Goal: Navigation & Orientation: Find specific page/section

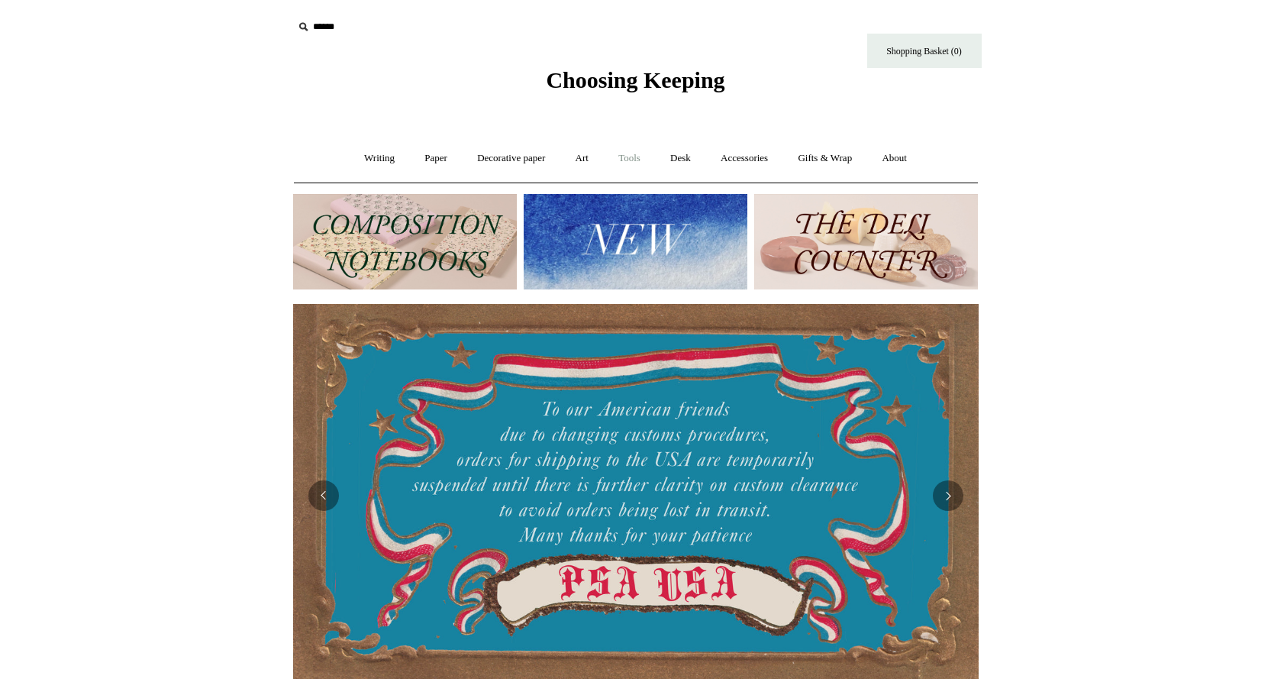
click at [638, 155] on link "Tools +" at bounding box center [630, 158] width 50 height 40
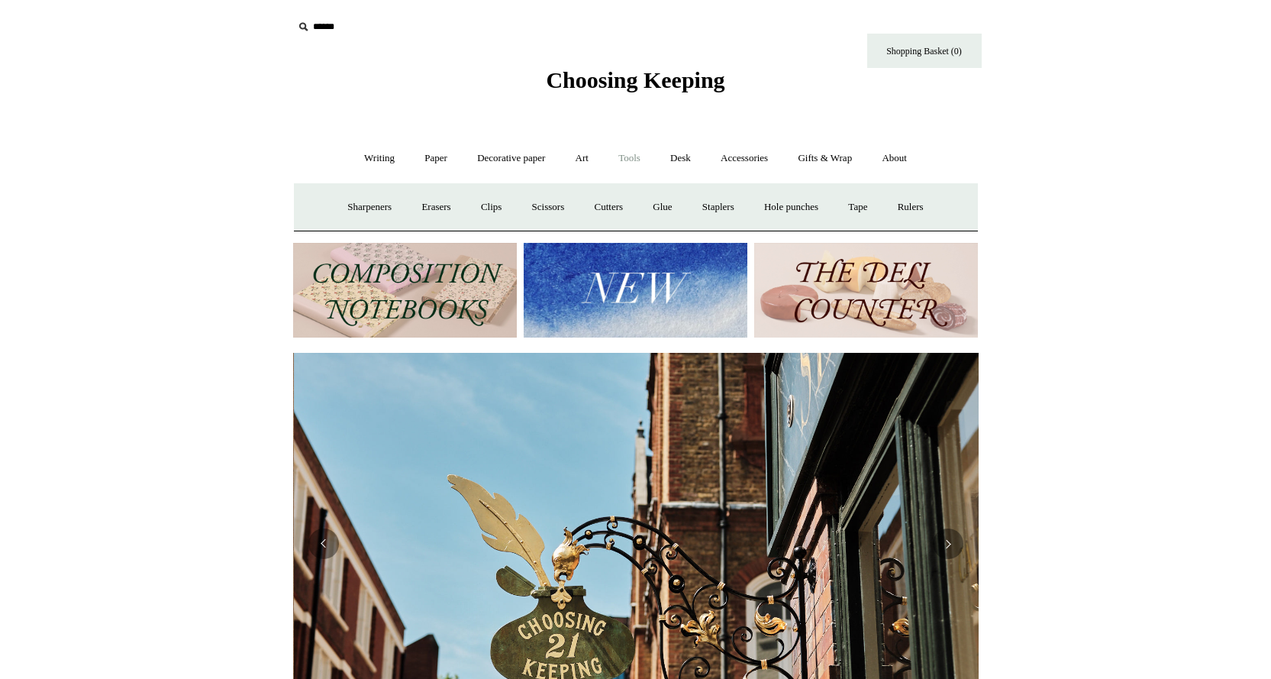
scroll to position [0, 686]
click at [600, 153] on link "Art +" at bounding box center [582, 158] width 40 height 40
click at [731, 159] on link "Accessories +" at bounding box center [744, 158] width 75 height 40
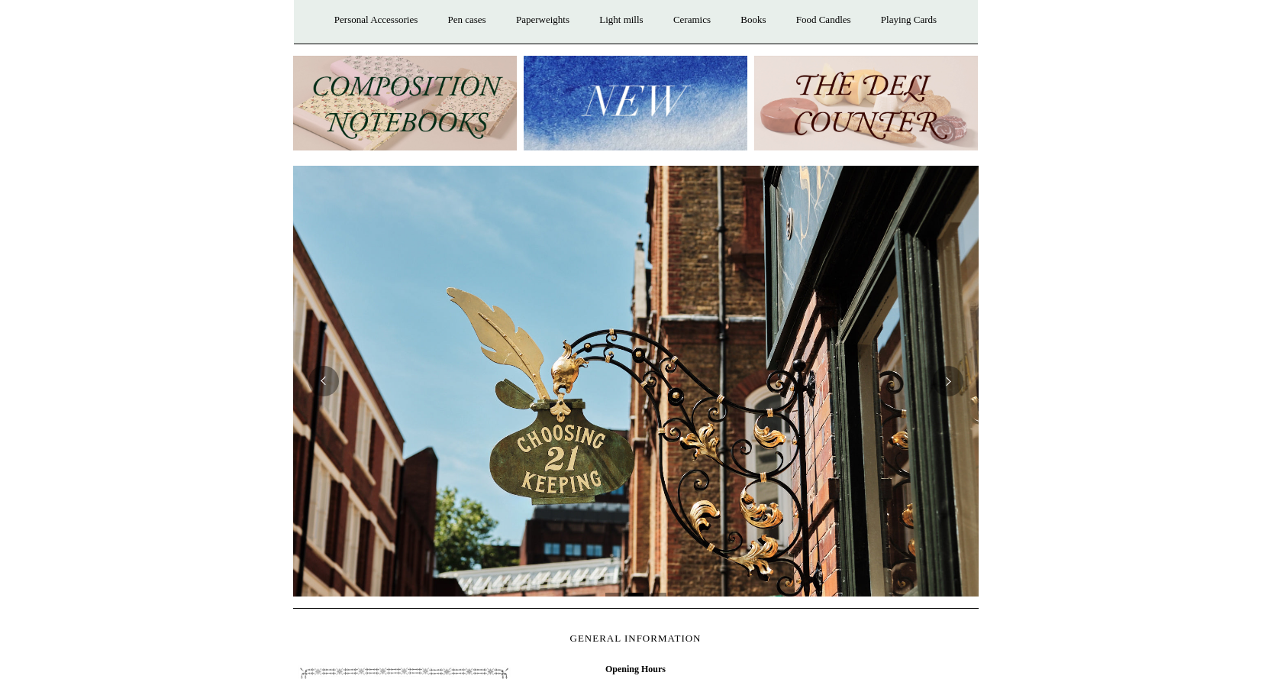
scroll to position [153, 0]
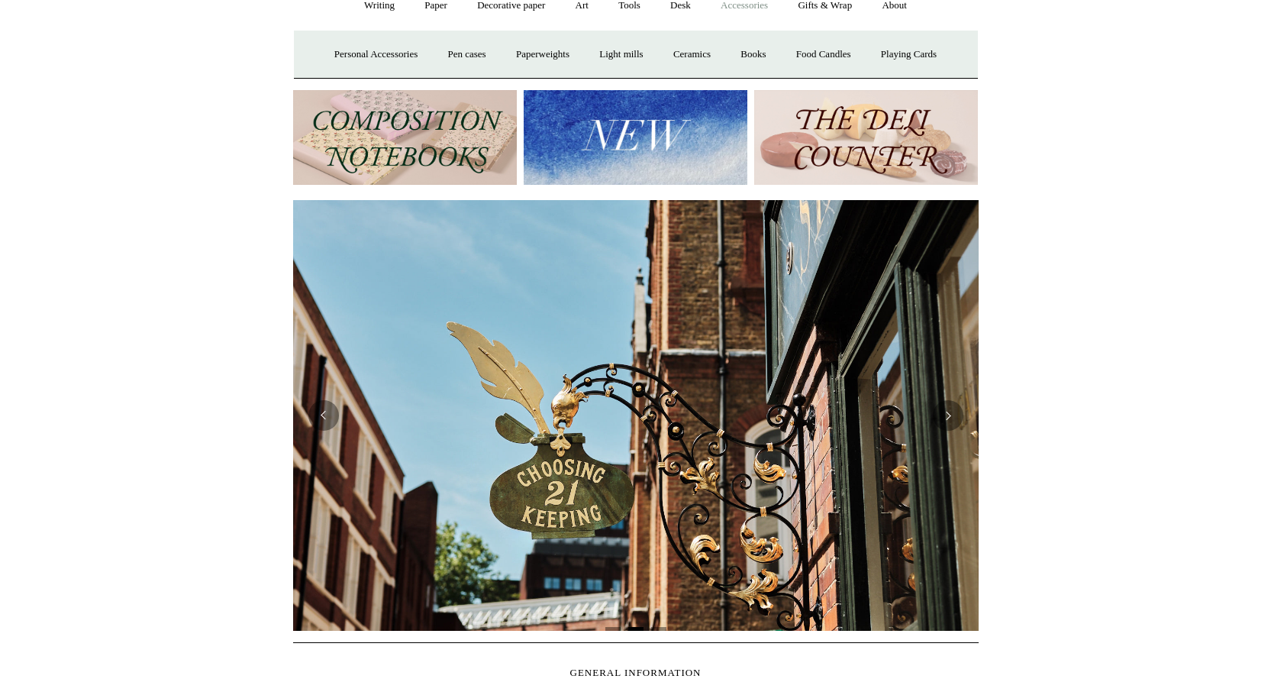
click at [592, 154] on img at bounding box center [636, 137] width 224 height 95
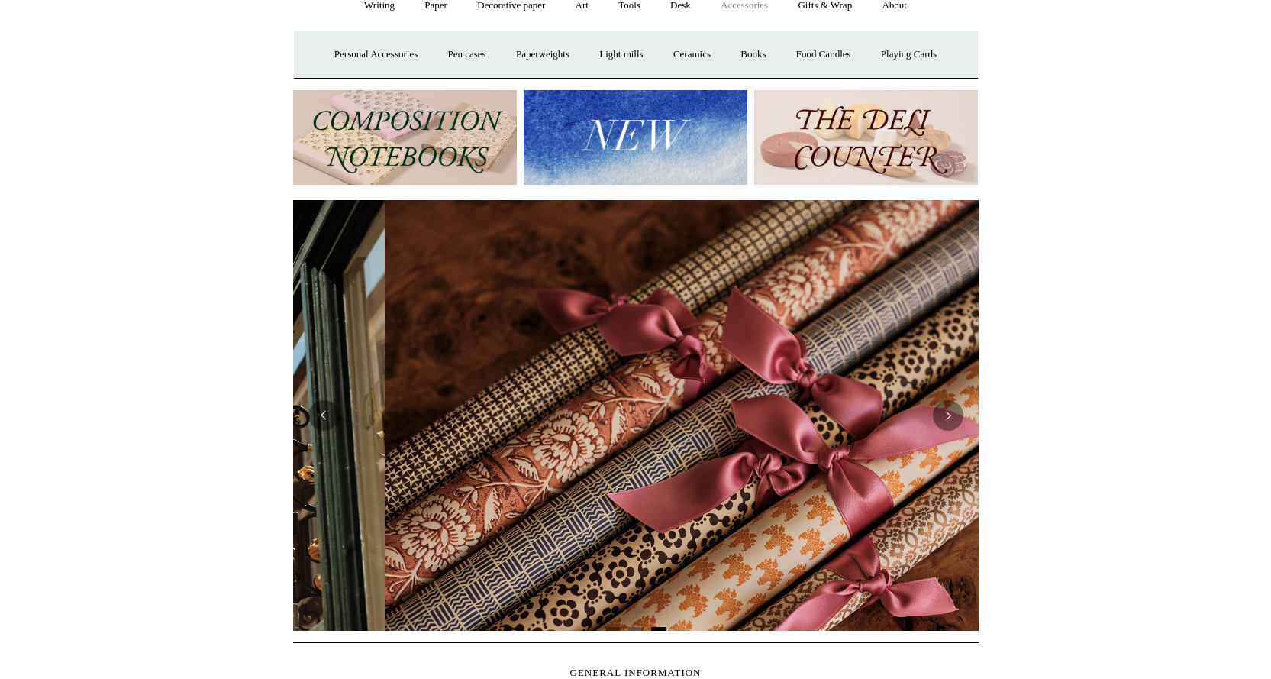
scroll to position [0, 1371]
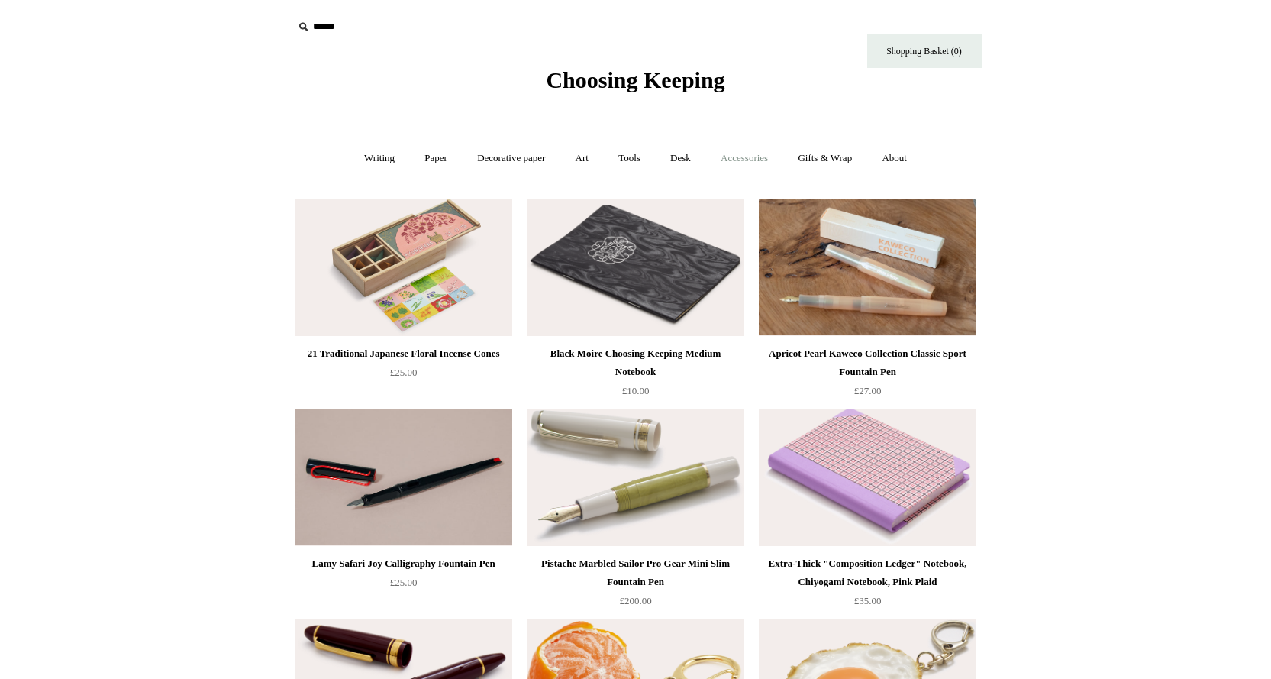
click at [748, 161] on link "Accessories +" at bounding box center [744, 158] width 75 height 40
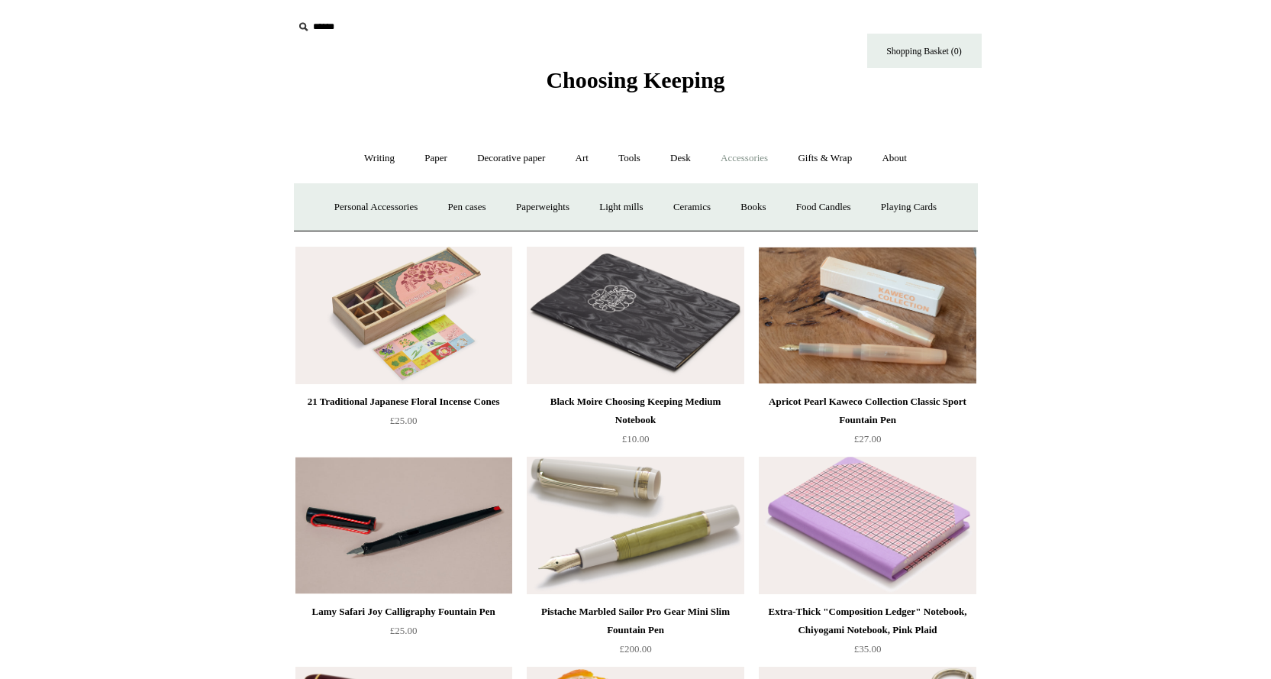
click at [748, 161] on link "Accessories -" at bounding box center [744, 158] width 75 height 40
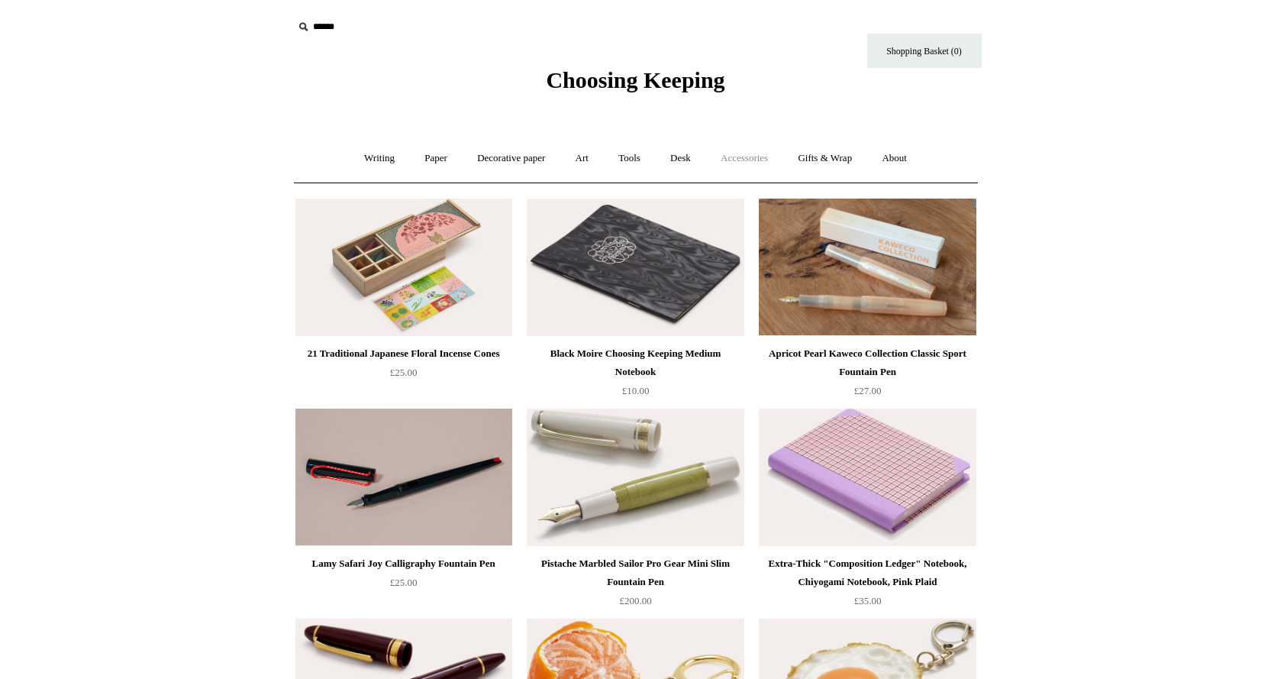
click at [748, 161] on link "Accessories +" at bounding box center [744, 158] width 75 height 40
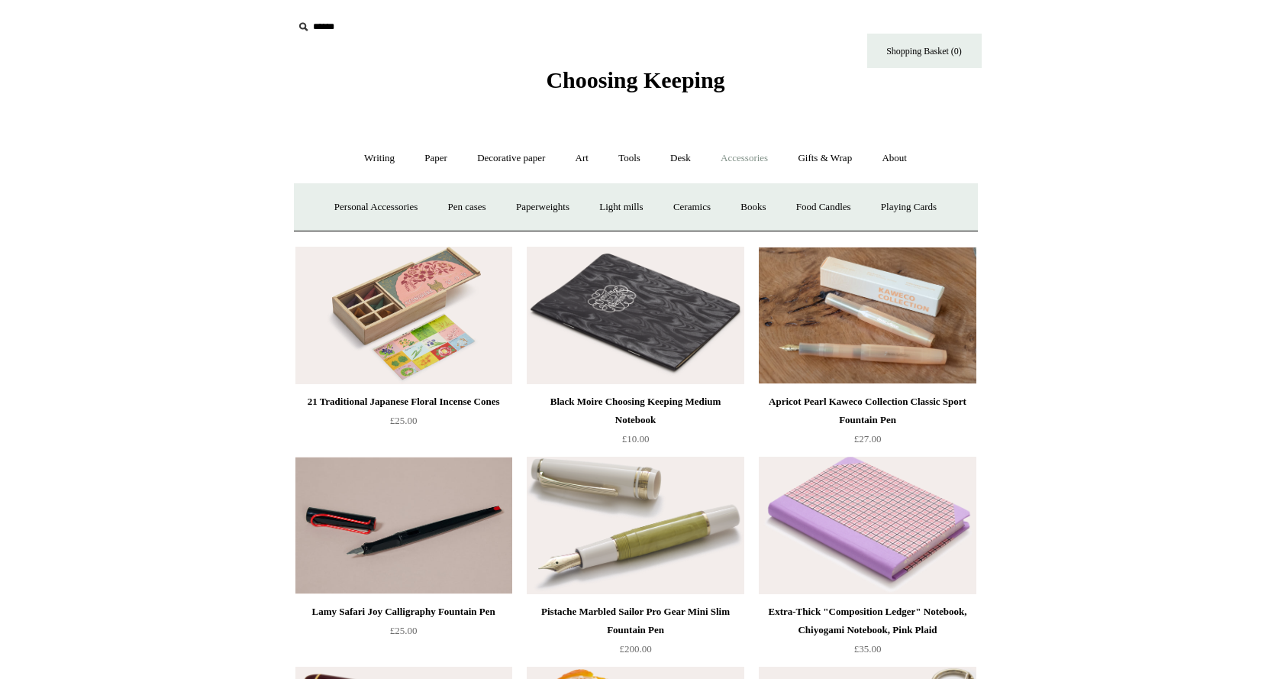
click at [737, 152] on link "Accessories -" at bounding box center [744, 158] width 75 height 40
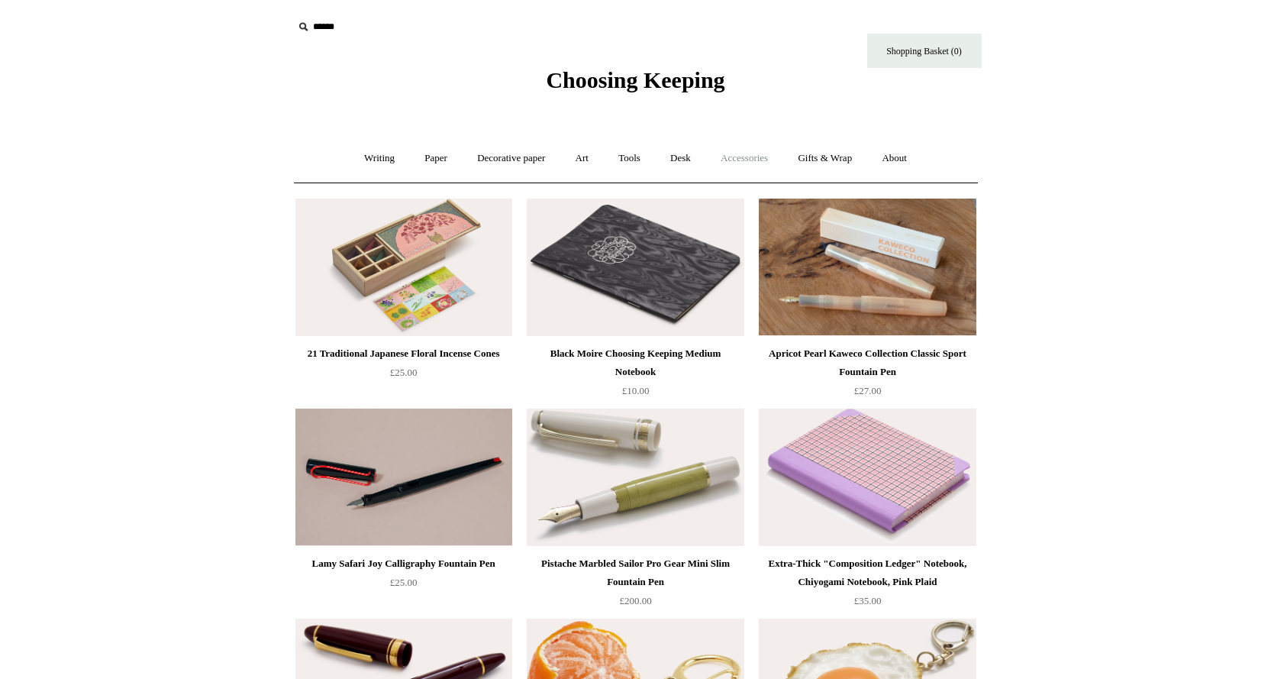
click at [737, 152] on link "Accessories +" at bounding box center [744, 158] width 75 height 40
click at [764, 155] on link "Accessories +" at bounding box center [744, 158] width 75 height 40
click at [730, 160] on link "Accessories +" at bounding box center [744, 158] width 75 height 40
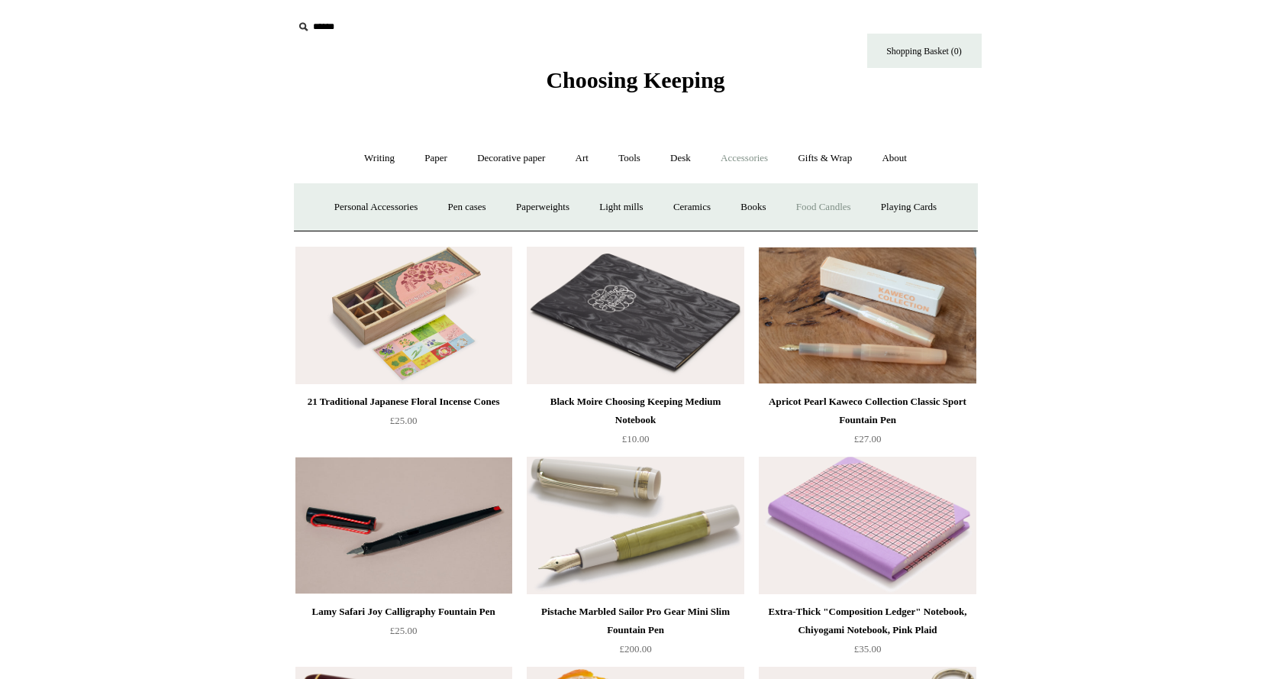
click at [803, 202] on link "Food Candles" at bounding box center [824, 207] width 82 height 40
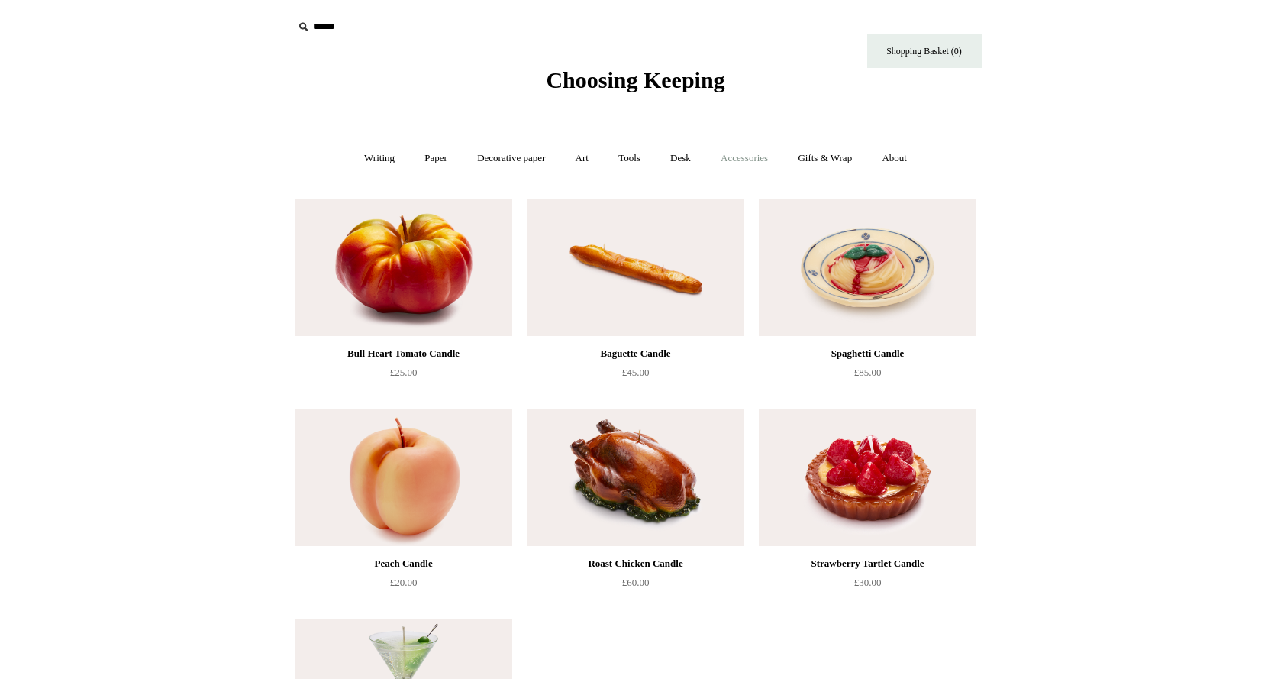
click at [730, 154] on link "Accessories +" at bounding box center [744, 158] width 75 height 40
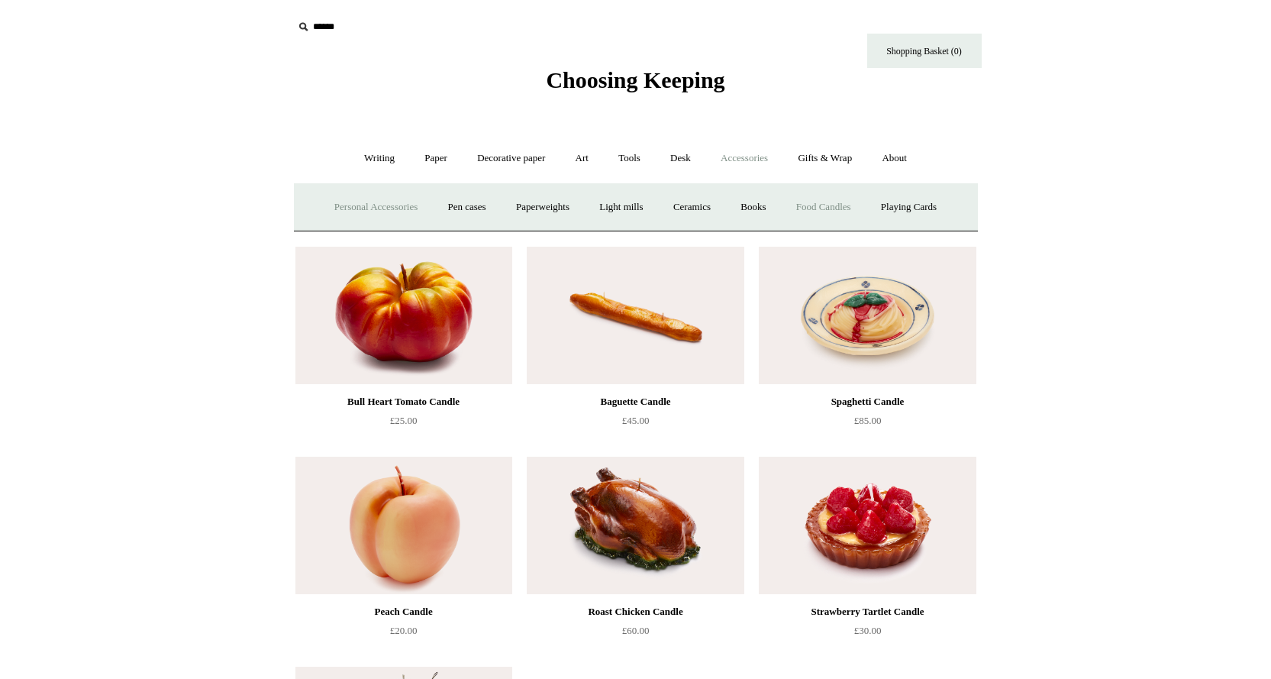
click at [408, 208] on link "Personal Accessories +" at bounding box center [376, 207] width 111 height 40
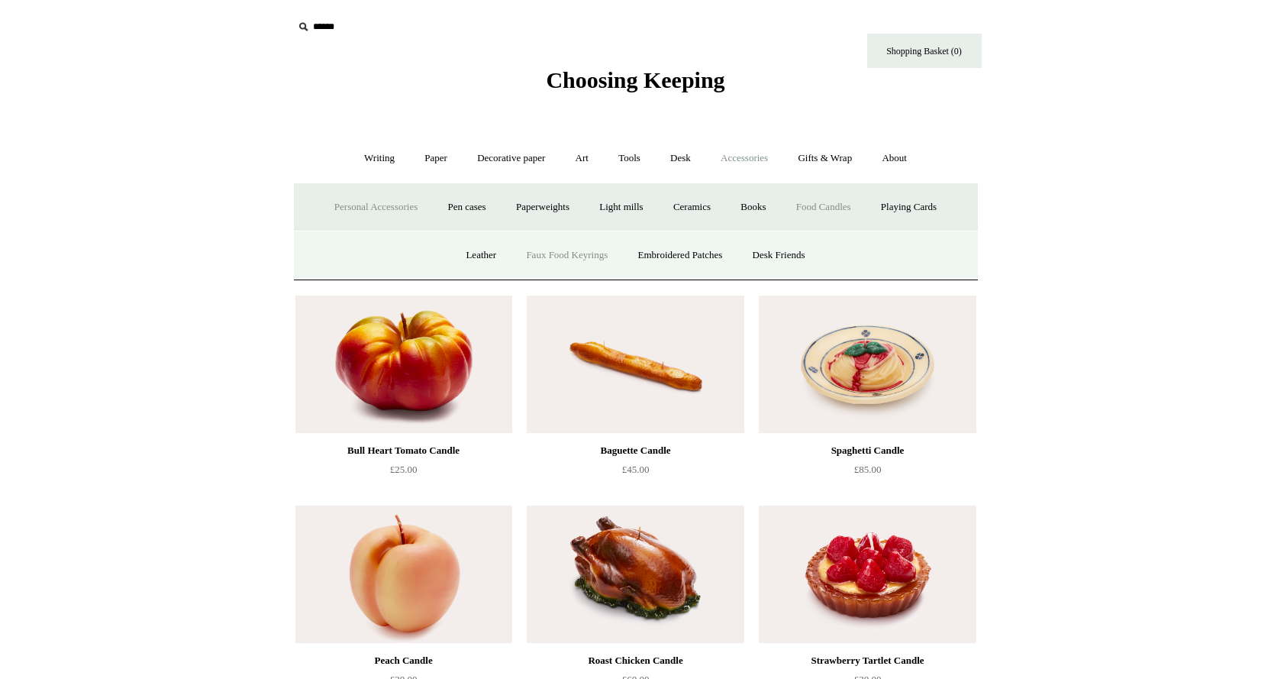
click at [541, 254] on link "Faux Food Keyrings" at bounding box center [566, 255] width 109 height 40
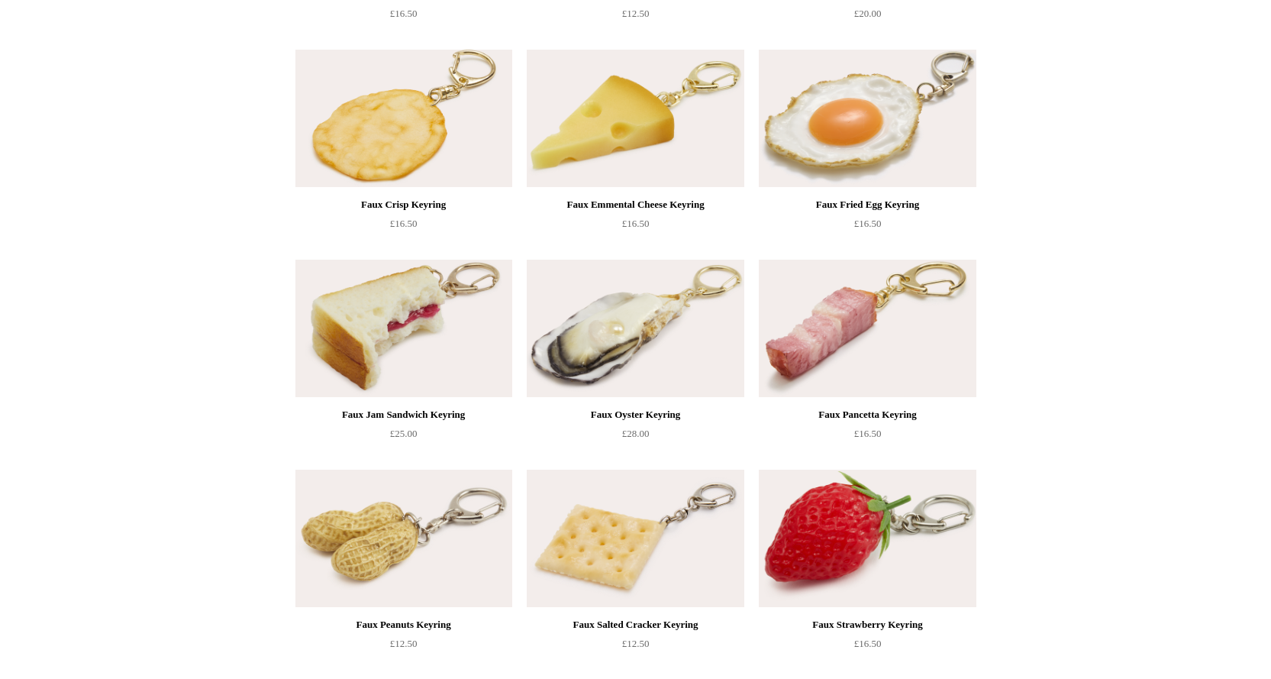
scroll to position [764, 0]
